Goal: Task Accomplishment & Management: Manage account settings

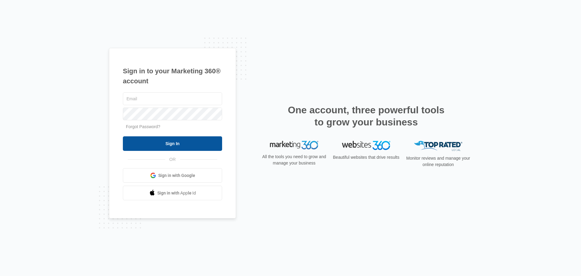
type input "[EMAIL_ADDRESS][DOMAIN_NAME]"
click at [160, 142] on input "Sign In" at bounding box center [172, 143] width 99 height 15
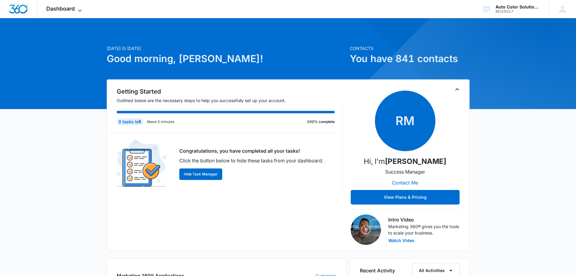
click at [78, 10] on icon at bounding box center [80, 10] width 4 height 2
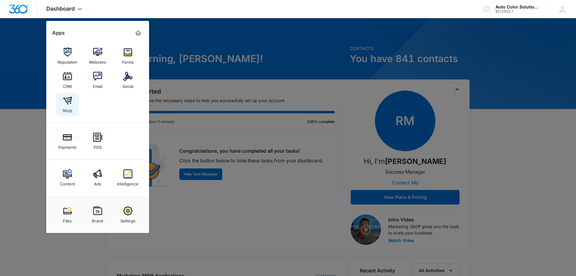
click at [68, 103] on img at bounding box center [67, 100] width 9 height 9
